Goal: Task Accomplishment & Management: Use online tool/utility

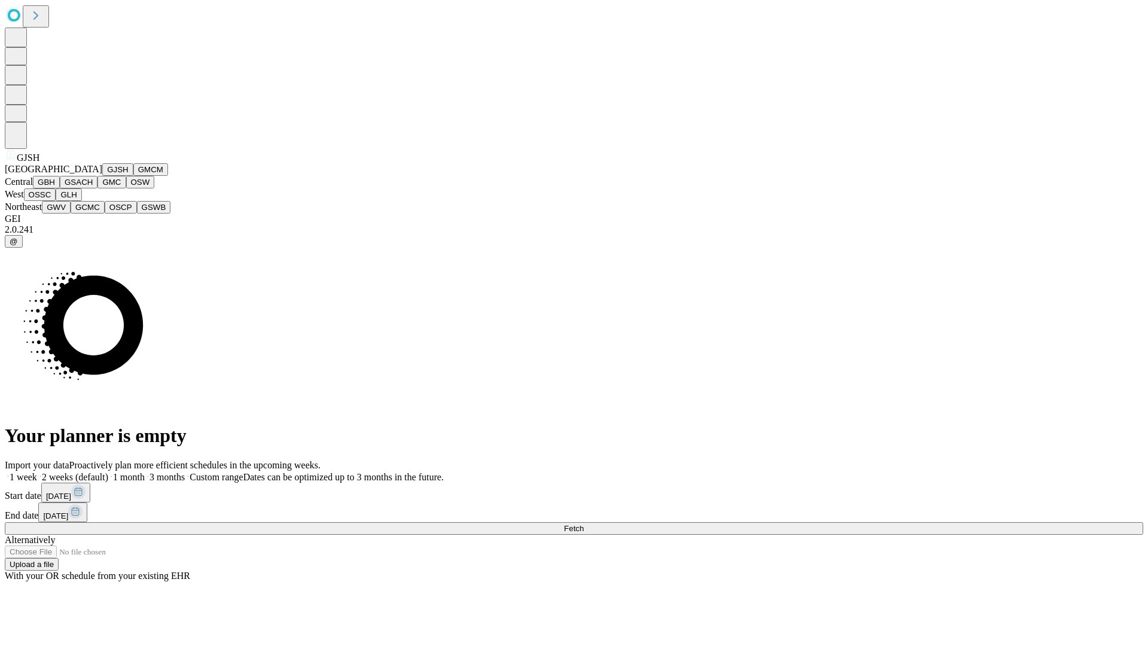
click at [102, 176] on button "GJSH" at bounding box center [117, 169] width 31 height 13
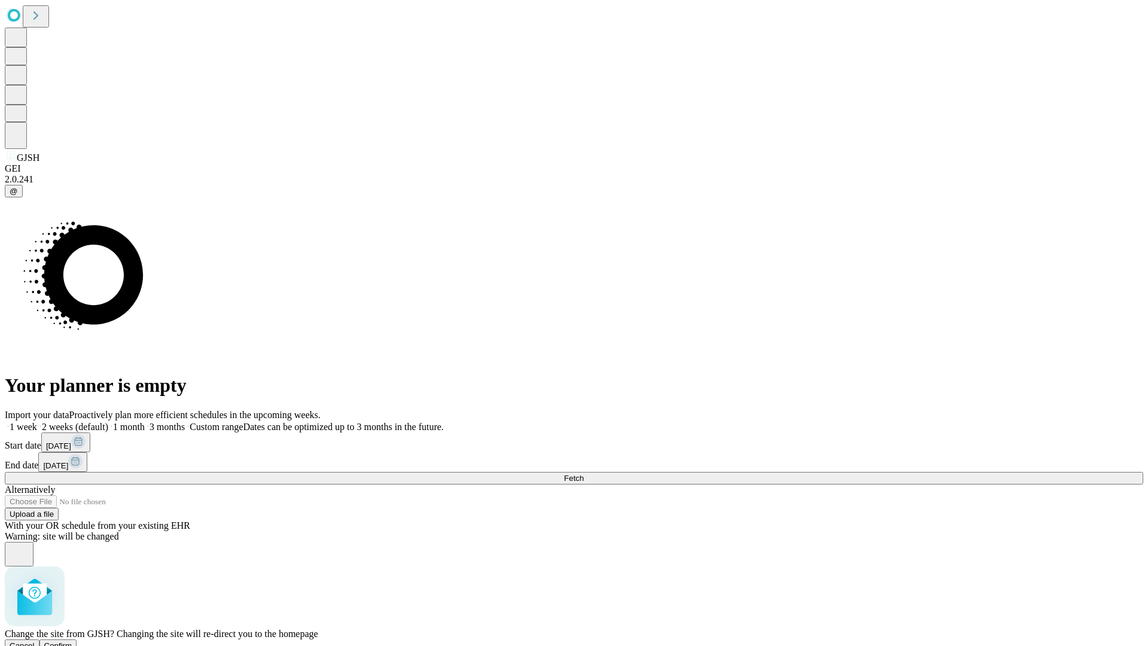
click at [72, 641] on span "Confirm" at bounding box center [58, 645] width 28 height 9
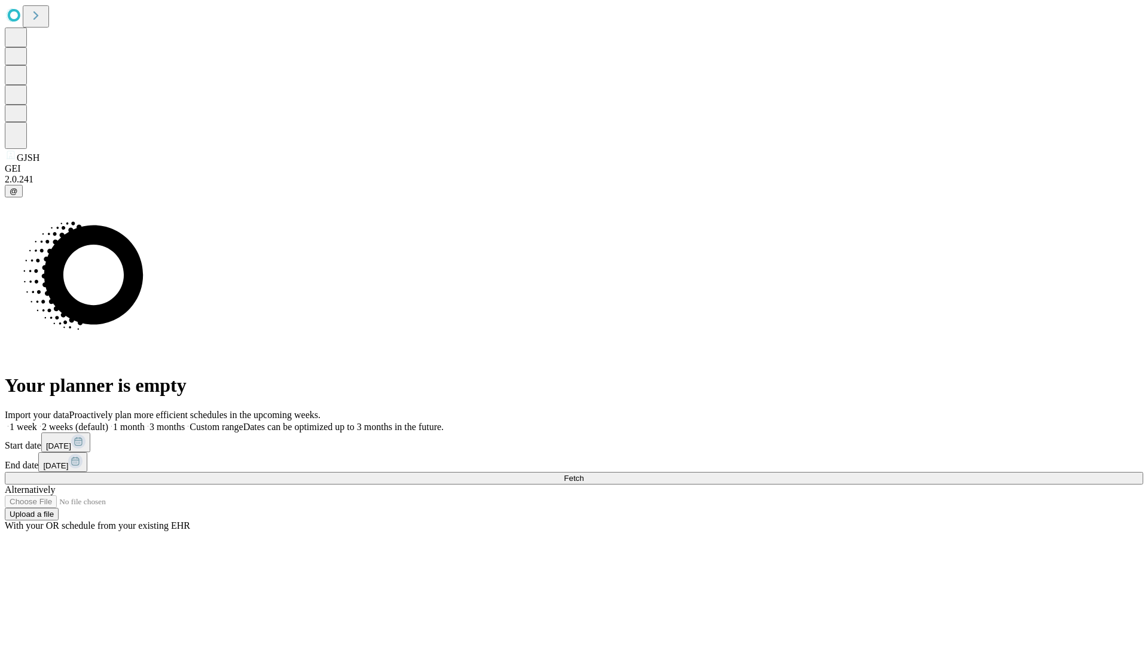
click at [108, 421] on label "2 weeks (default)" at bounding box center [72, 426] width 71 height 10
click at [583, 473] on span "Fetch" at bounding box center [574, 477] width 20 height 9
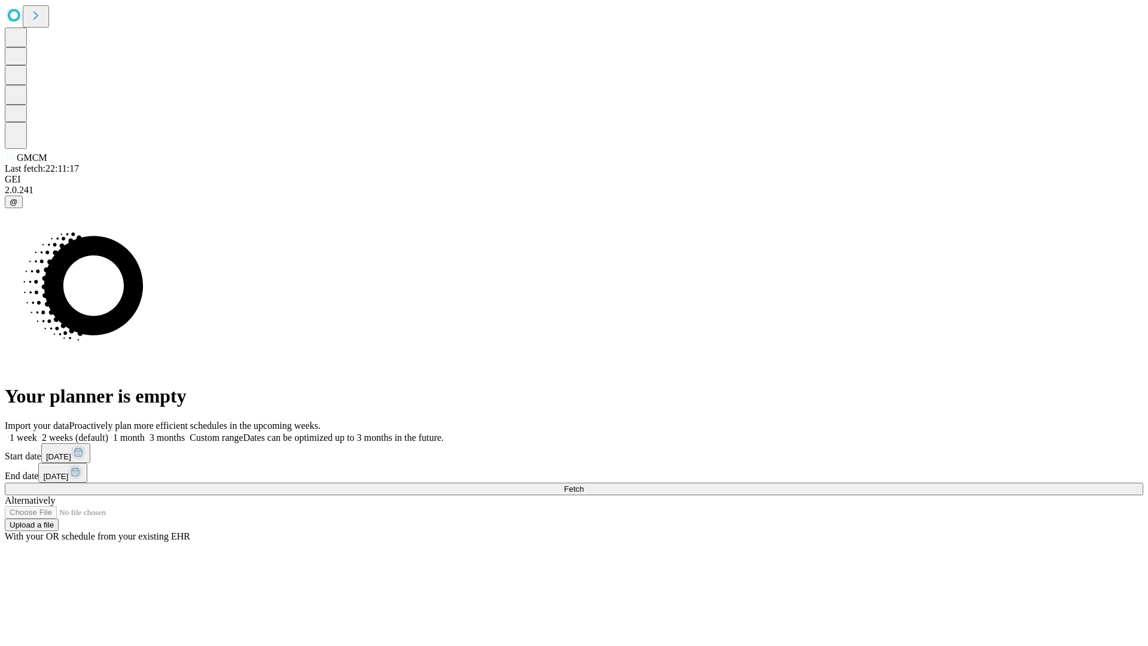
click at [108, 432] on label "2 weeks (default)" at bounding box center [72, 437] width 71 height 10
click at [583, 484] on span "Fetch" at bounding box center [574, 488] width 20 height 9
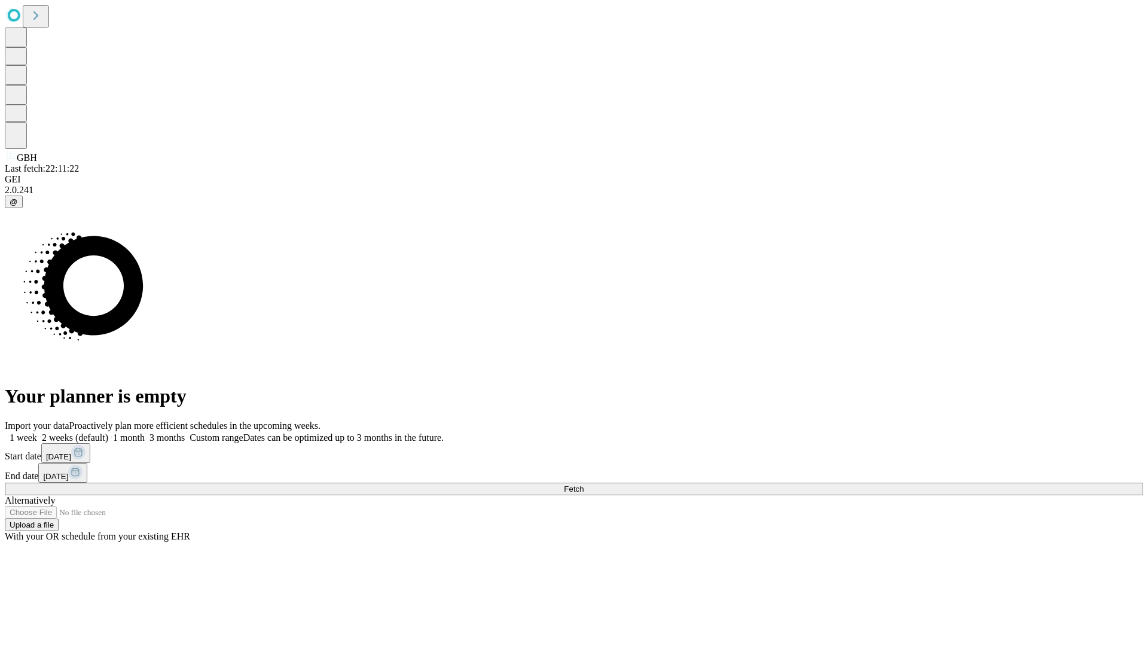
click at [108, 432] on label "2 weeks (default)" at bounding box center [72, 437] width 71 height 10
click at [583, 484] on span "Fetch" at bounding box center [574, 488] width 20 height 9
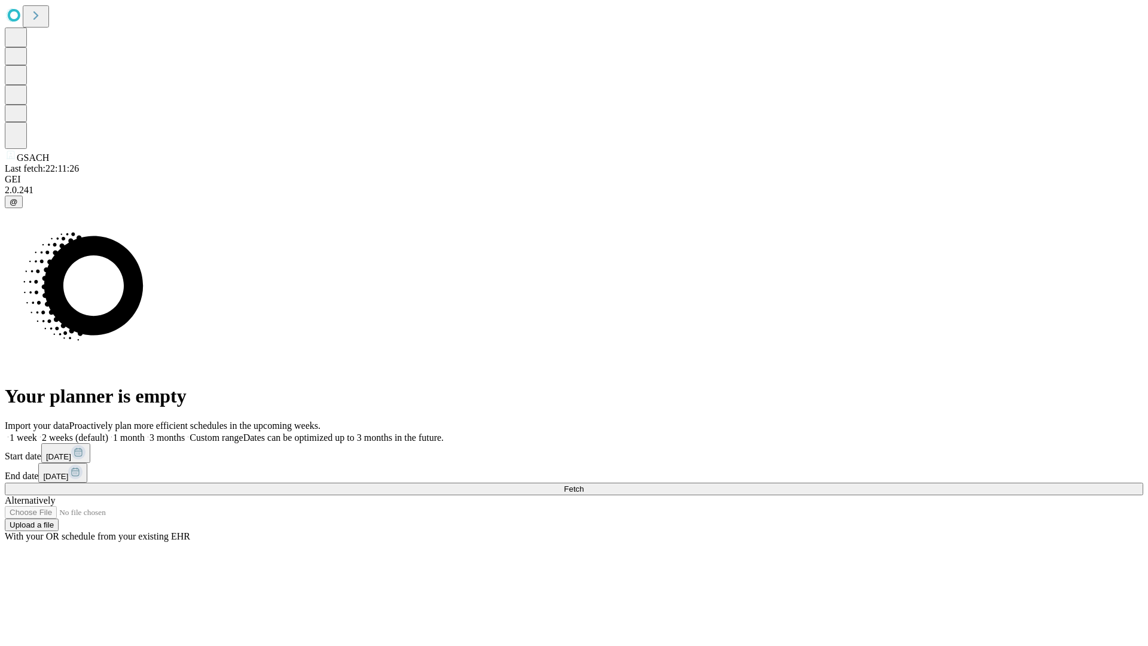
click at [108, 432] on label "2 weeks (default)" at bounding box center [72, 437] width 71 height 10
click at [583, 484] on span "Fetch" at bounding box center [574, 488] width 20 height 9
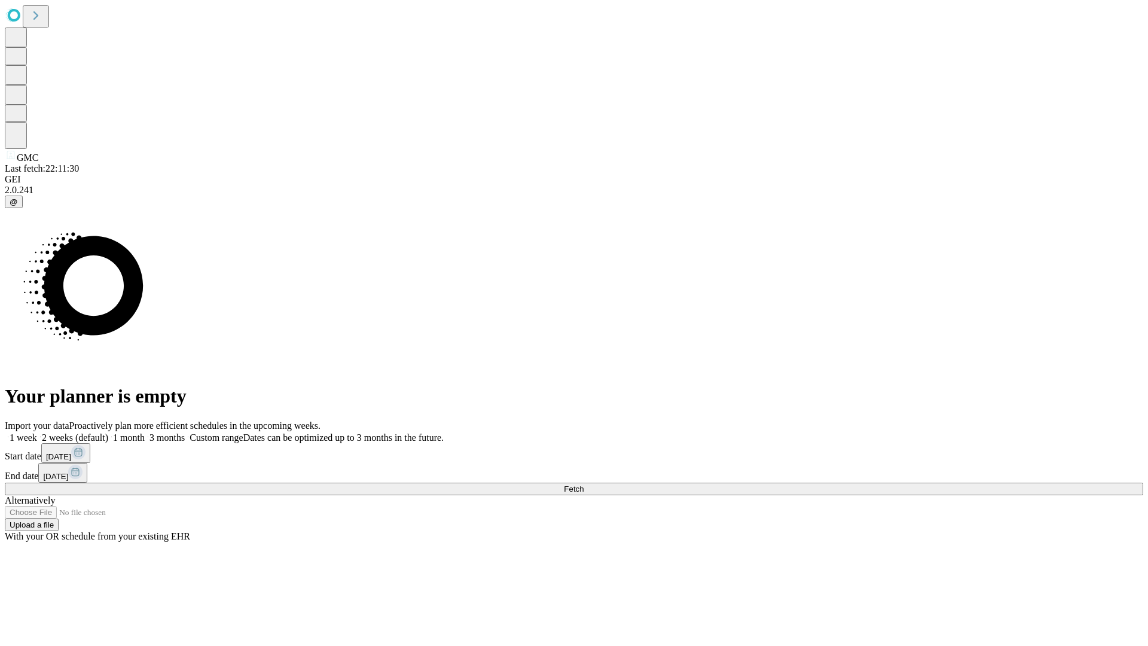
click at [108, 432] on label "2 weeks (default)" at bounding box center [72, 437] width 71 height 10
click at [583, 484] on span "Fetch" at bounding box center [574, 488] width 20 height 9
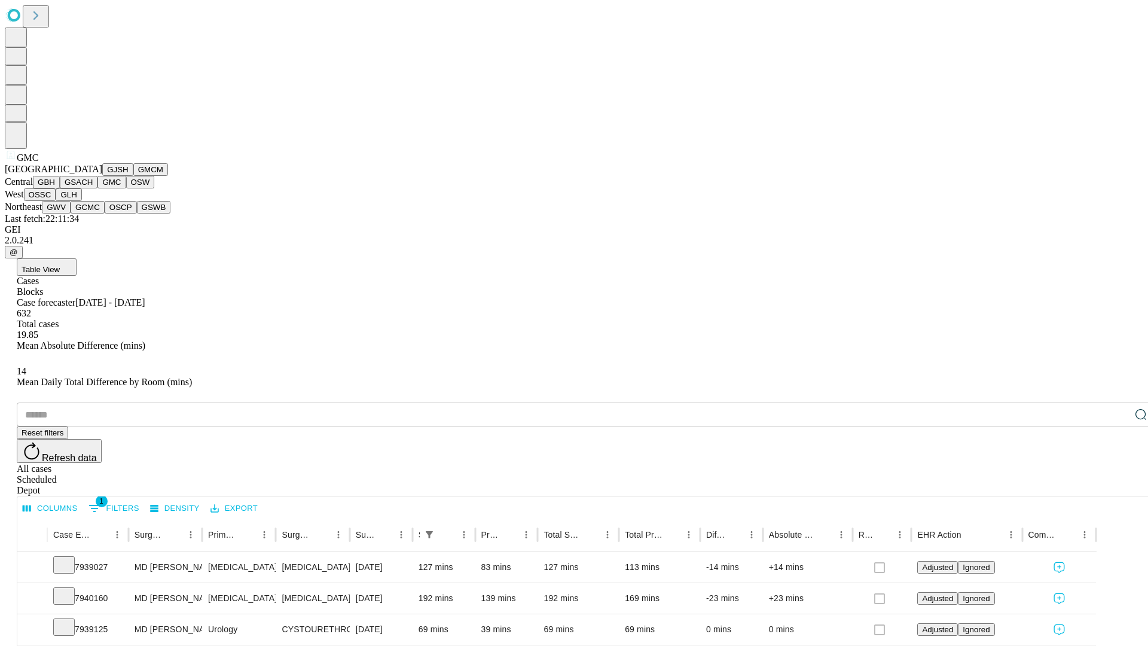
click at [126, 188] on button "OSW" at bounding box center [140, 182] width 29 height 13
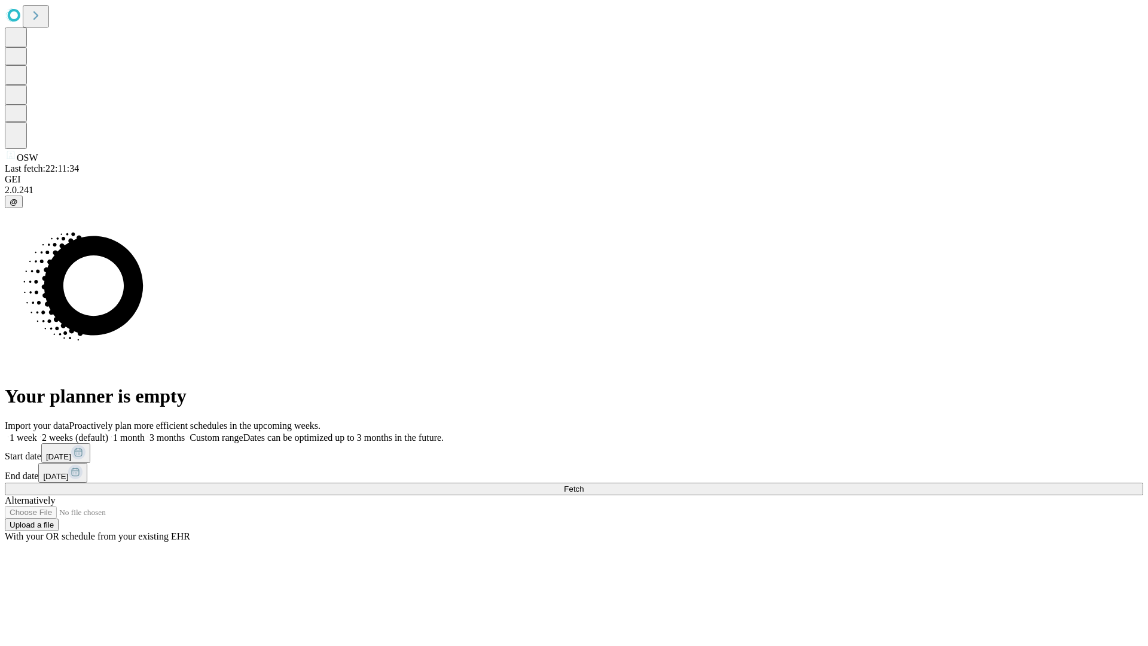
click at [108, 432] on label "2 weeks (default)" at bounding box center [72, 437] width 71 height 10
click at [583, 484] on span "Fetch" at bounding box center [574, 488] width 20 height 9
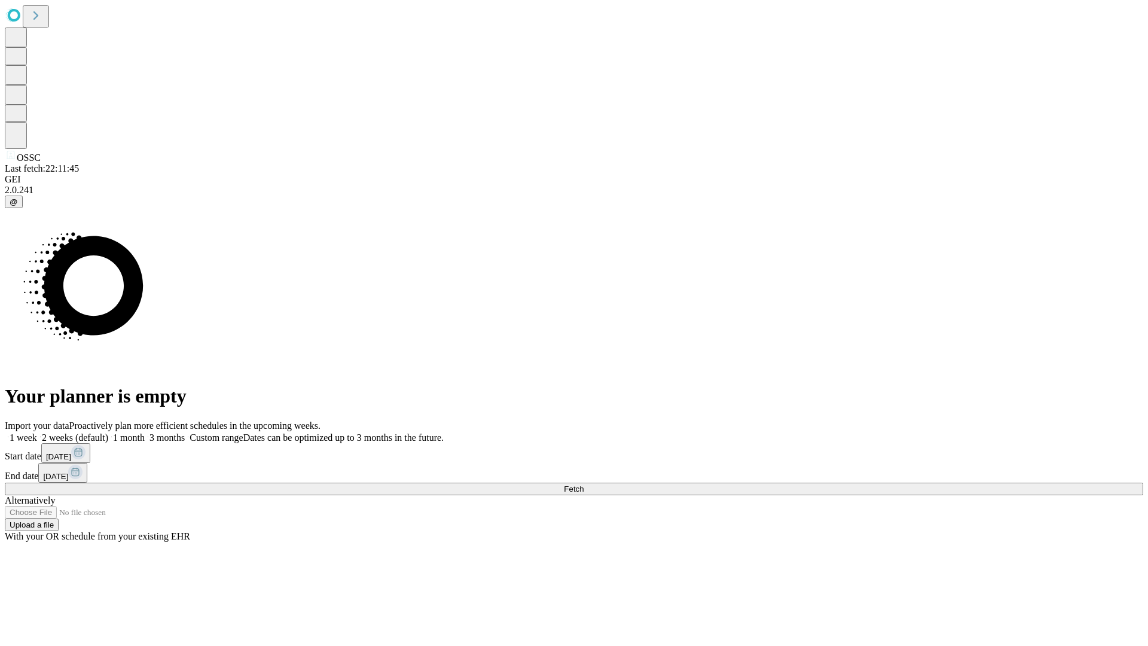
click at [108, 432] on label "2 weeks (default)" at bounding box center [72, 437] width 71 height 10
click at [583, 484] on span "Fetch" at bounding box center [574, 488] width 20 height 9
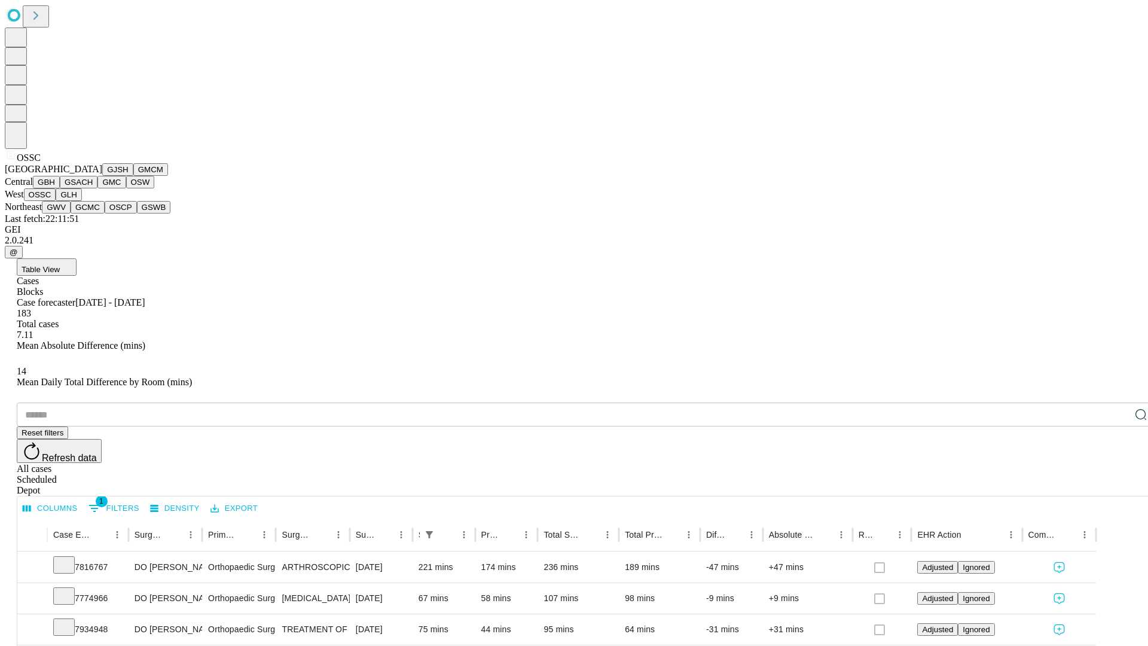
click at [81, 201] on button "GLH" at bounding box center [69, 194] width 26 height 13
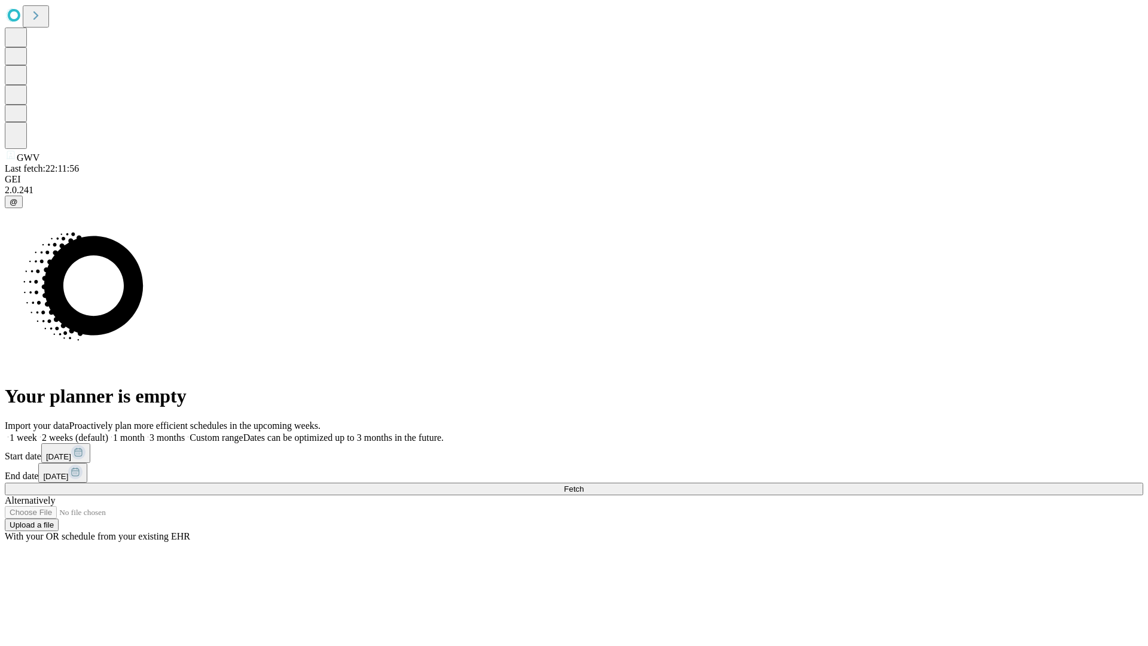
click at [108, 432] on label "2 weeks (default)" at bounding box center [72, 437] width 71 height 10
click at [583, 484] on span "Fetch" at bounding box center [574, 488] width 20 height 9
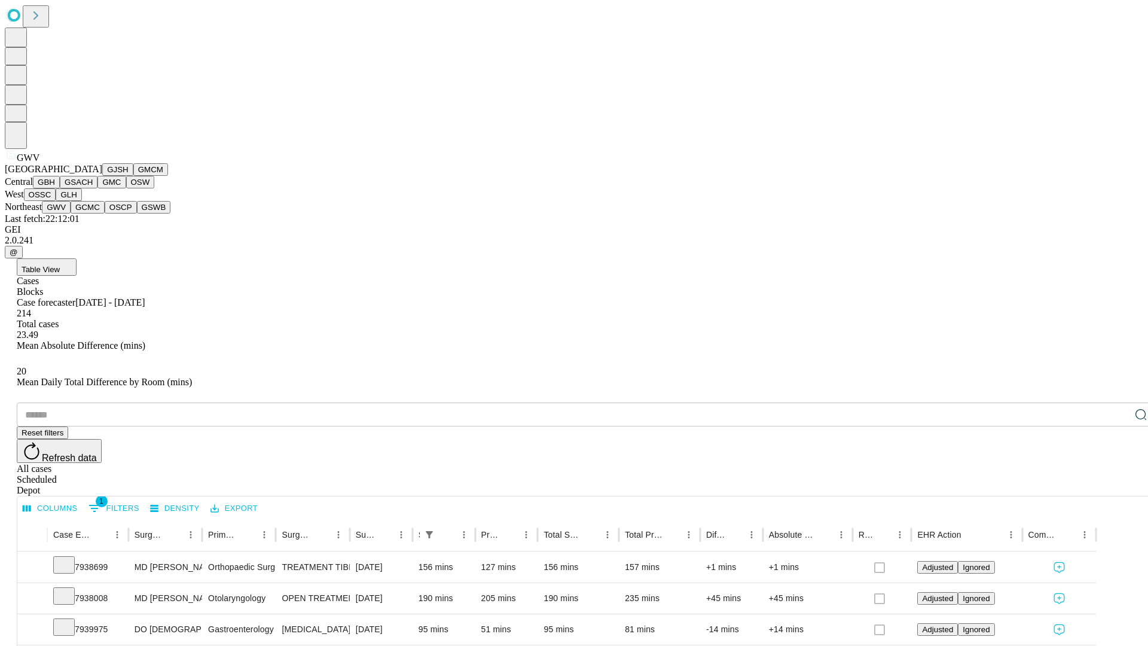
click at [93, 213] on button "GCMC" at bounding box center [88, 207] width 34 height 13
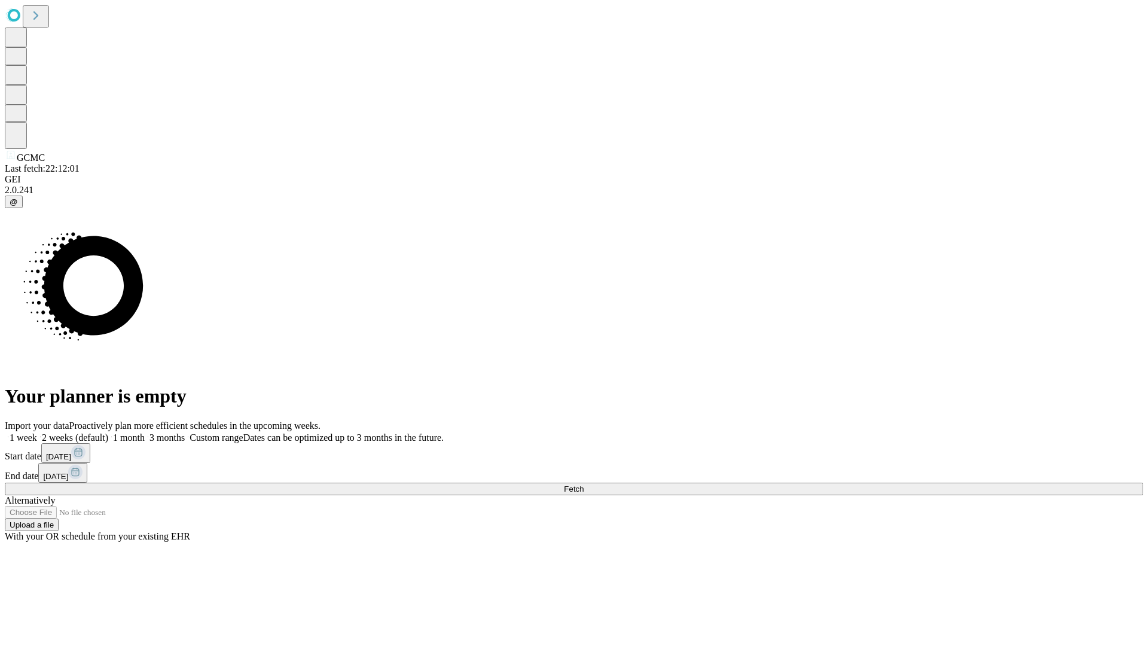
click at [108, 432] on label "2 weeks (default)" at bounding box center [72, 437] width 71 height 10
click at [583, 484] on span "Fetch" at bounding box center [574, 488] width 20 height 9
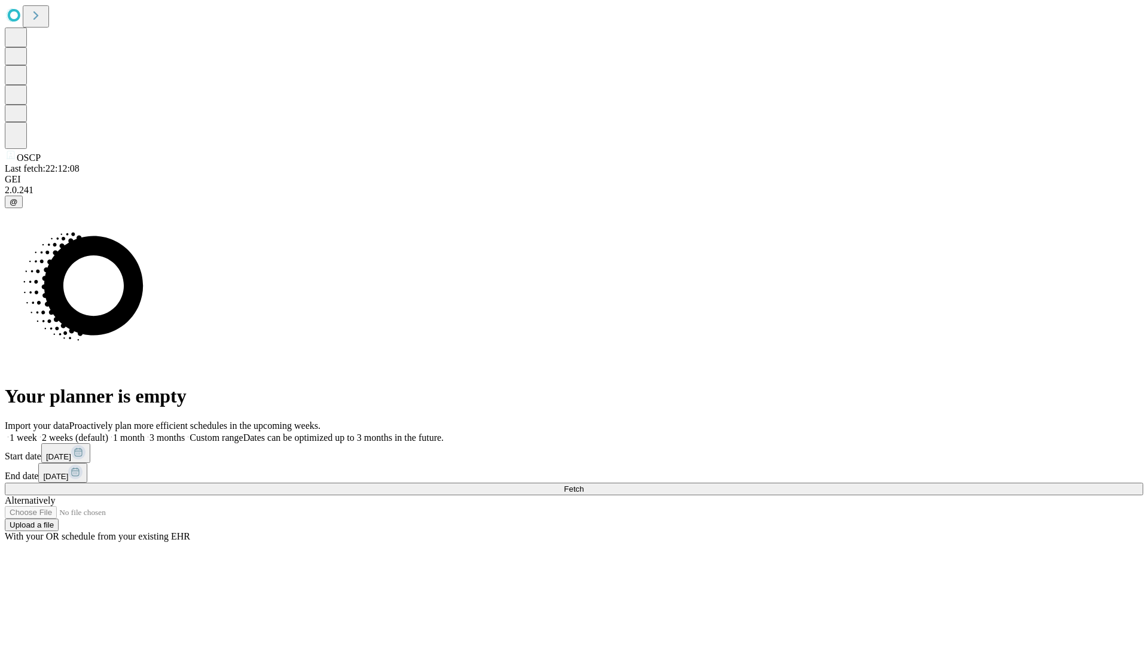
click at [583, 484] on span "Fetch" at bounding box center [574, 488] width 20 height 9
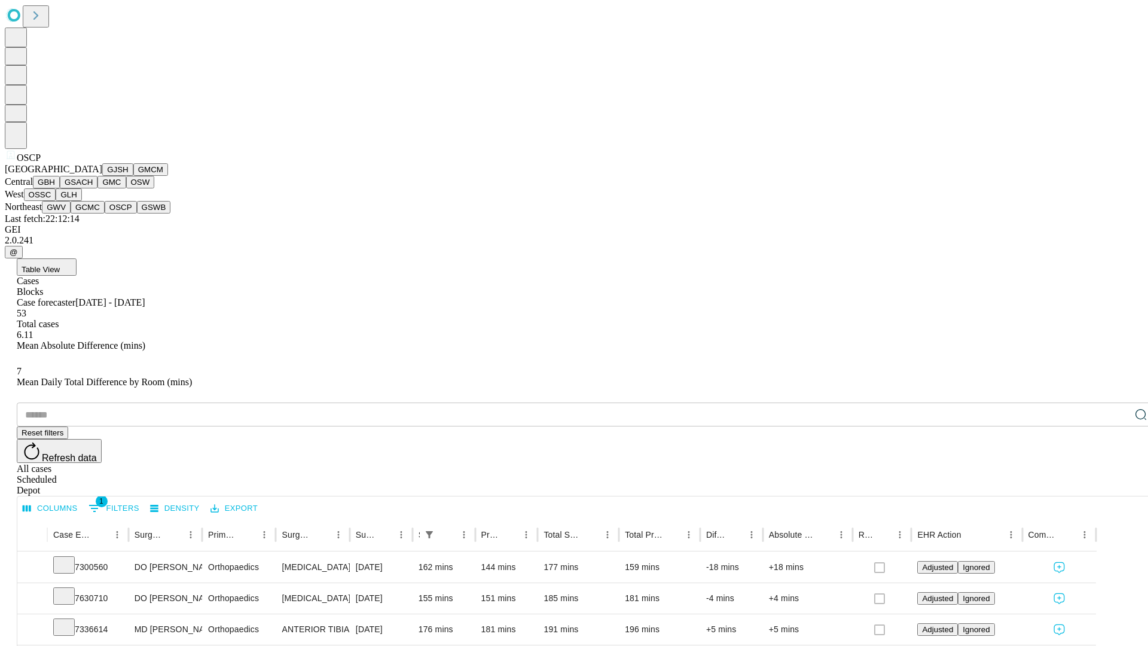
click at [137, 213] on button "GSWB" at bounding box center [154, 207] width 34 height 13
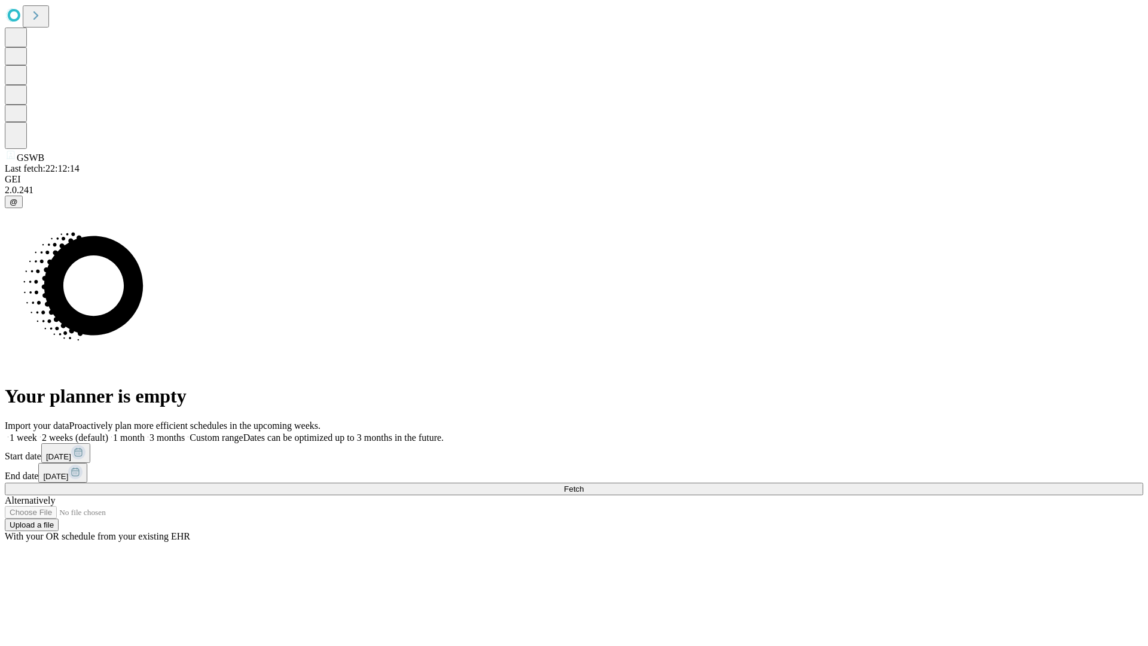
click at [108, 432] on label "2 weeks (default)" at bounding box center [72, 437] width 71 height 10
click at [583, 484] on span "Fetch" at bounding box center [574, 488] width 20 height 9
